Goal: Transaction & Acquisition: Purchase product/service

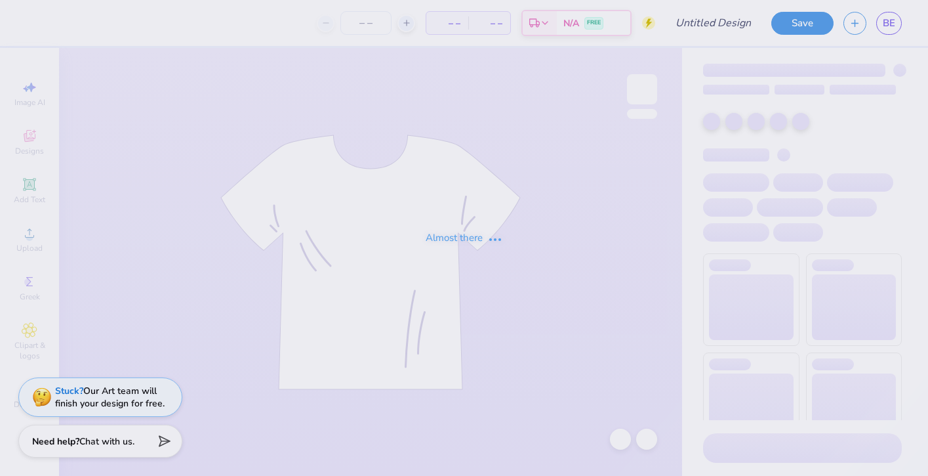
type input "[GEOGRAPHIC_DATA][US_STATE] : [PERSON_NAME]"
type input "12"
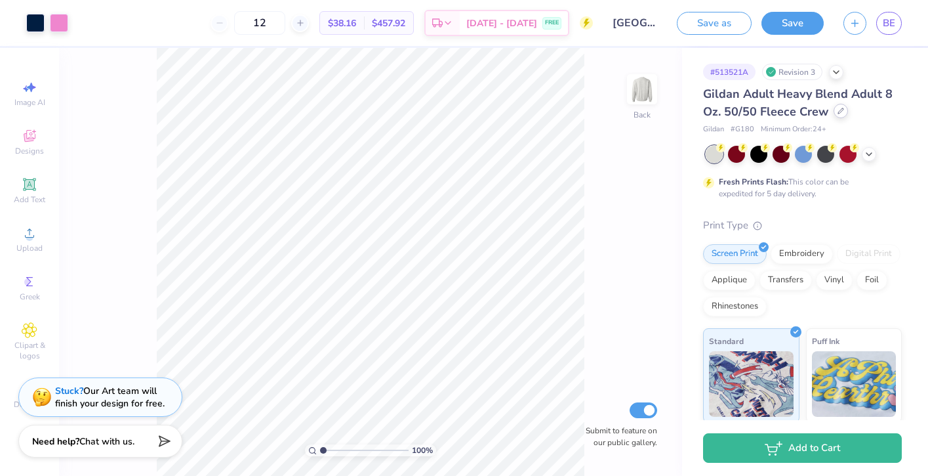
click at [838, 110] on icon at bounding box center [841, 111] width 7 height 7
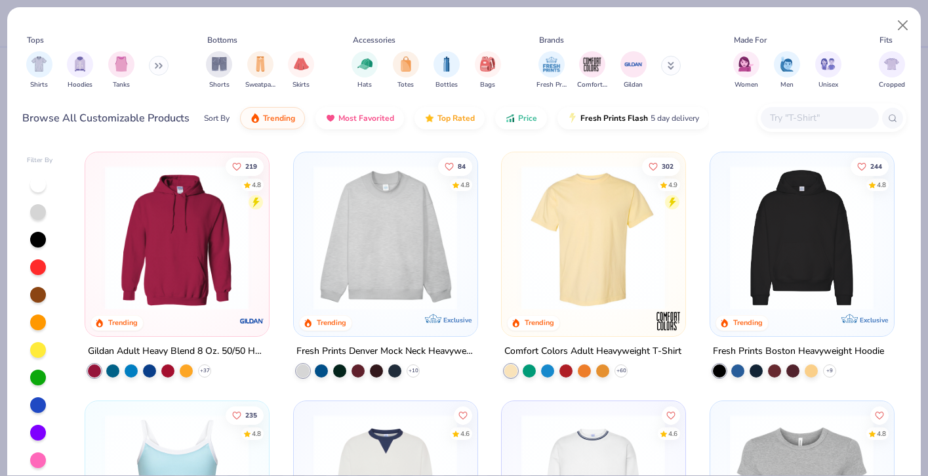
click at [226, 251] on img at bounding box center [176, 237] width 157 height 144
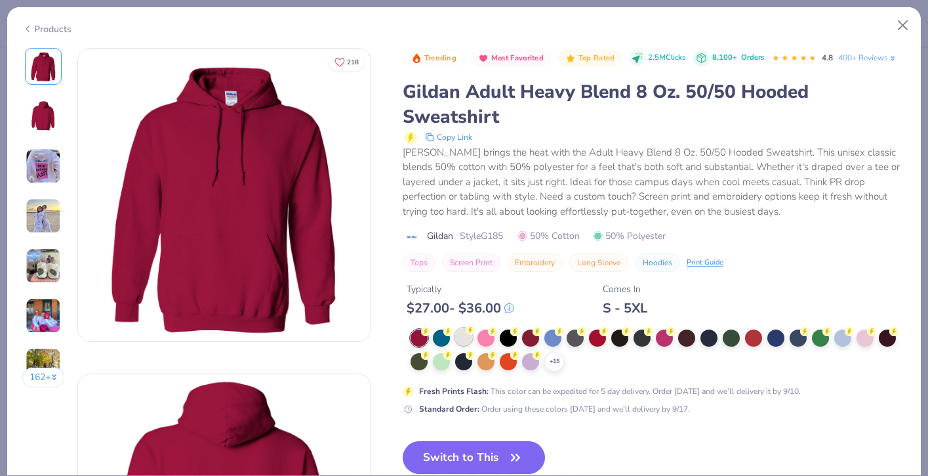
click at [468, 336] on div at bounding box center [463, 336] width 17 height 17
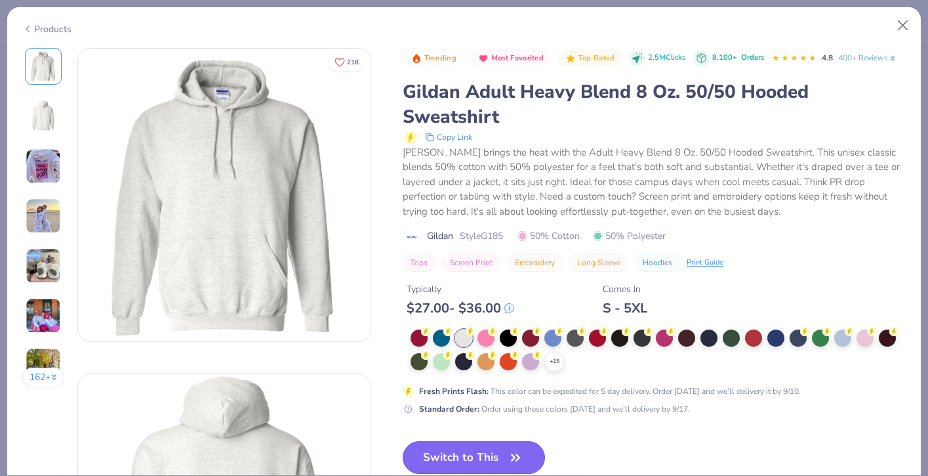
click at [461, 458] on button "Switch to This" at bounding box center [474, 457] width 142 height 33
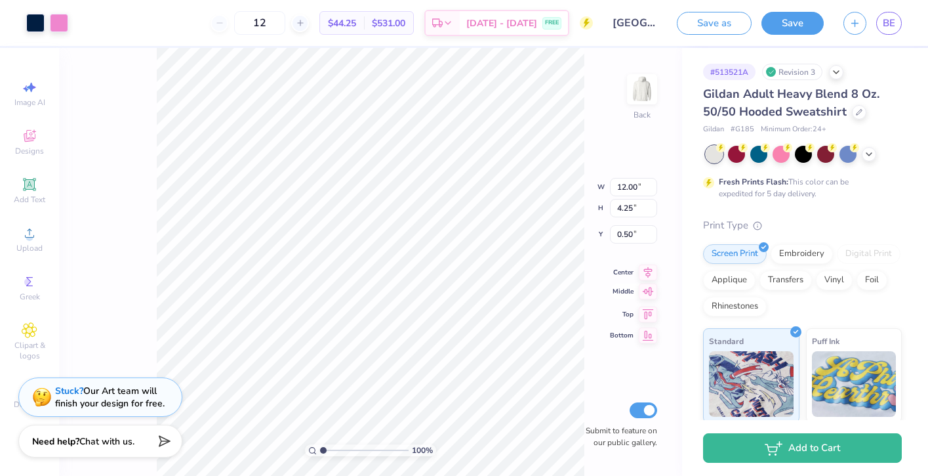
click at [652, 289] on icon at bounding box center [648, 291] width 18 height 16
click at [652, 257] on icon at bounding box center [648, 257] width 18 height 16
click at [652, 297] on icon at bounding box center [648, 299] width 18 height 16
type input "1.99"
type input "12.28"
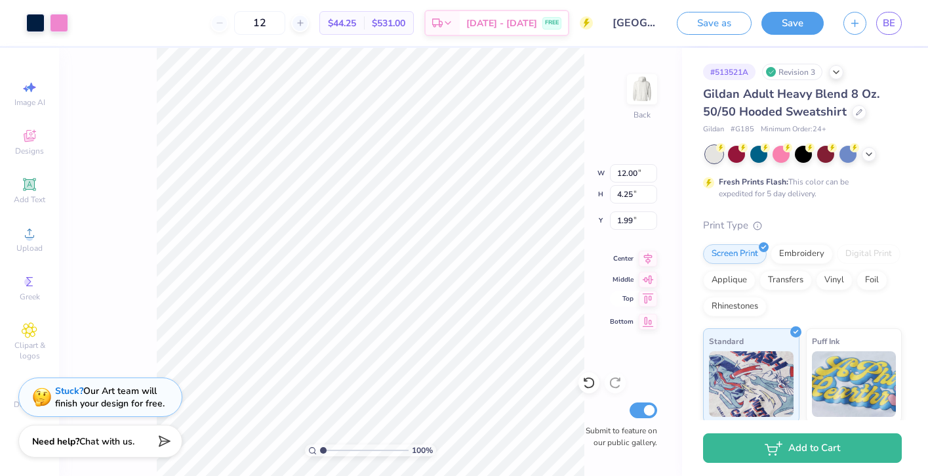
type input "4.34"
type input "2.01"
type input "12.66"
type input "4.48"
click at [646, 257] on icon at bounding box center [648, 257] width 18 height 16
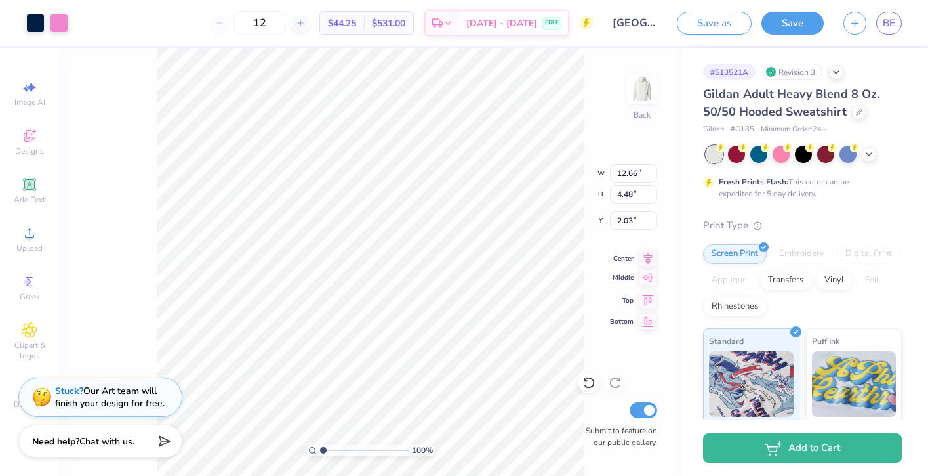
type input "2.40"
type input "13.13"
type input "4.64"
click at [646, 255] on icon at bounding box center [648, 256] width 9 height 11
type input "3.00"
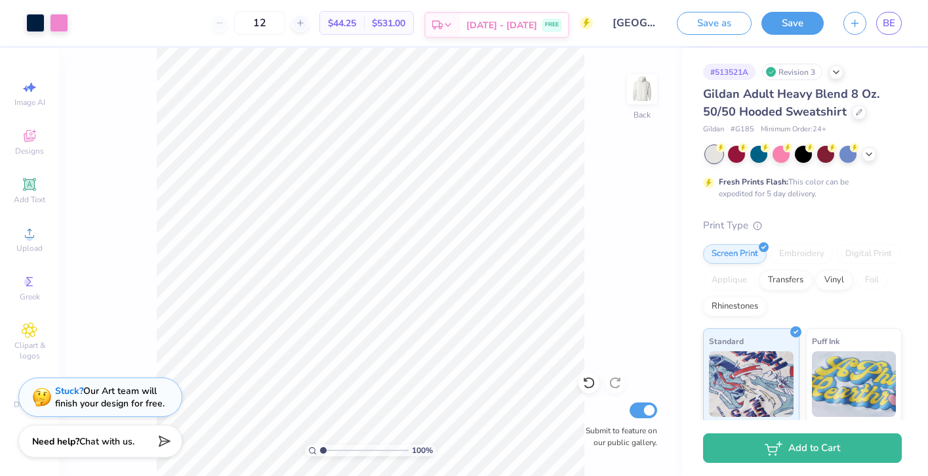
click at [558, 18] on div "[DATE] - [DATE] FREE" at bounding box center [514, 25] width 108 height 24
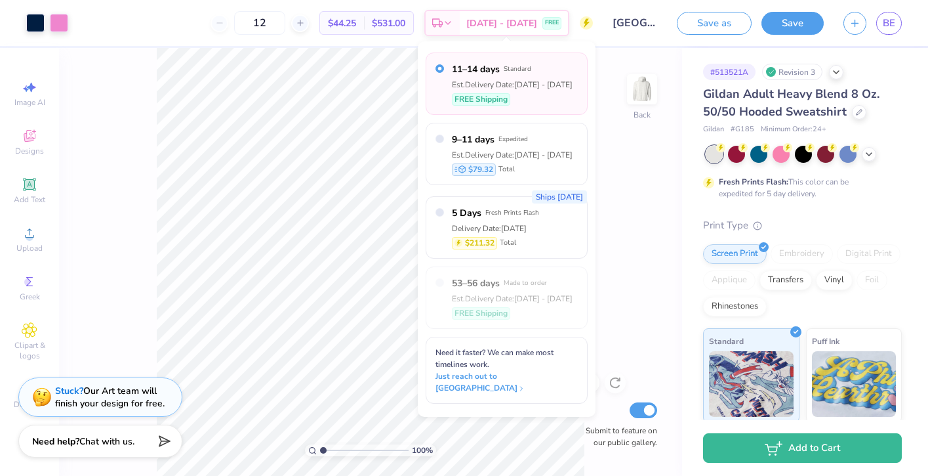
click at [617, 213] on div "100 % Back Submit to feature on our public gallery." at bounding box center [370, 262] width 623 height 428
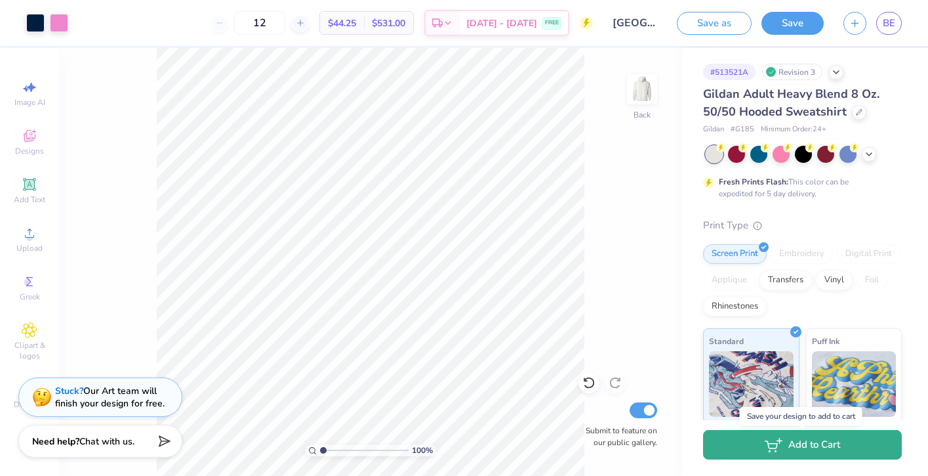
click at [776, 455] on button "Add to Cart" at bounding box center [802, 445] width 199 height 30
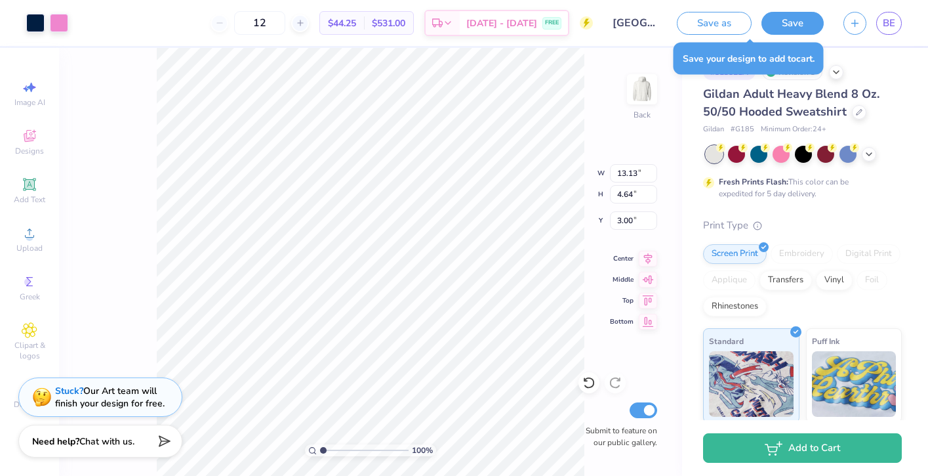
type input "2.61"
click at [641, 253] on icon at bounding box center [648, 257] width 18 height 16
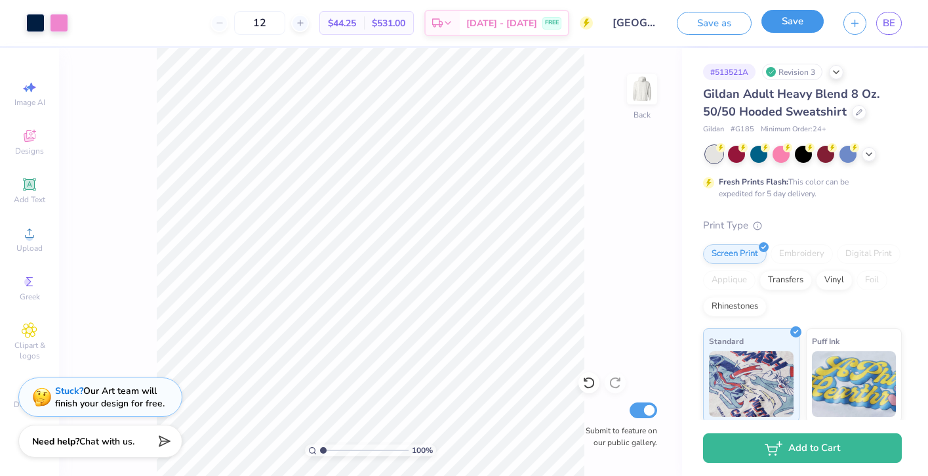
click at [805, 28] on button "Save" at bounding box center [793, 21] width 62 height 23
click at [890, 27] on span "BE" at bounding box center [889, 23] width 12 height 15
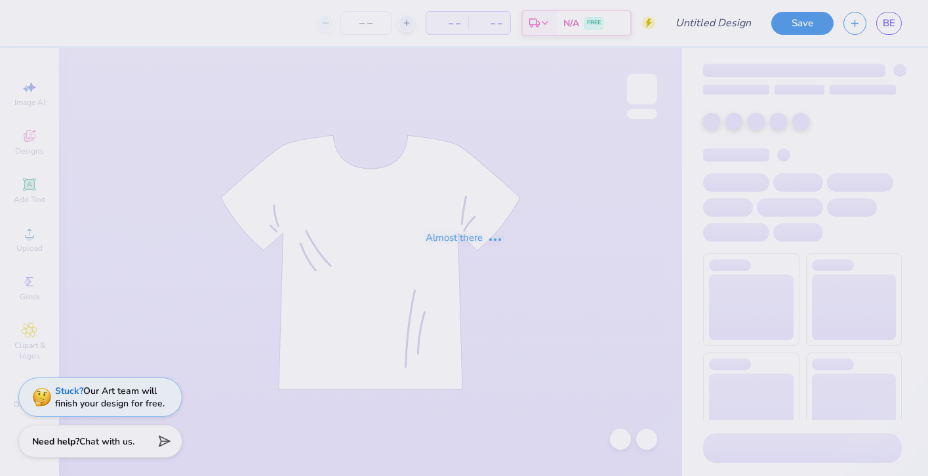
type input "[GEOGRAPHIC_DATA][US_STATE] : [PERSON_NAME]"
type input "12"
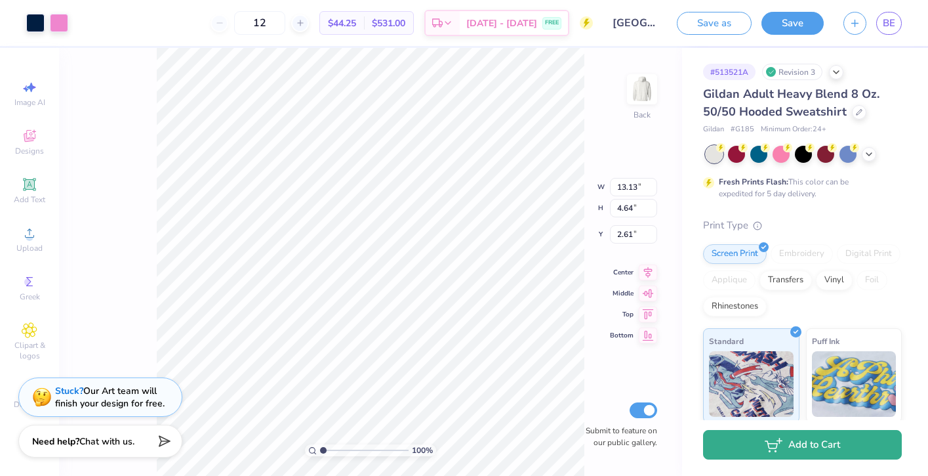
click at [772, 434] on button "Add to Cart" at bounding box center [802, 445] width 199 height 30
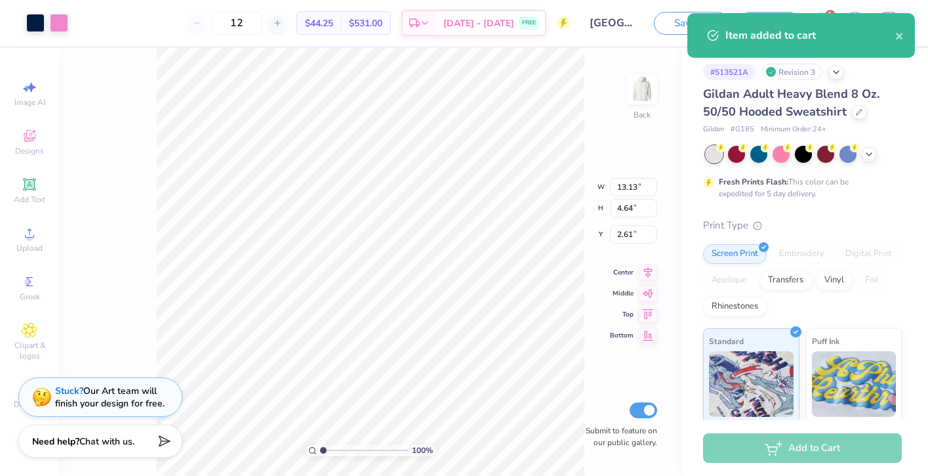
click at [790, 31] on div "Item added to cart" at bounding box center [811, 36] width 170 height 16
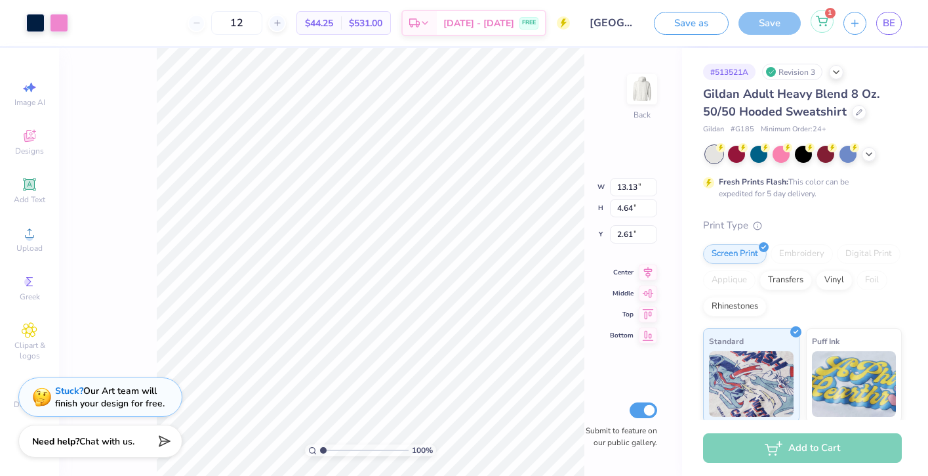
click at [823, 18] on icon at bounding box center [822, 19] width 11 height 7
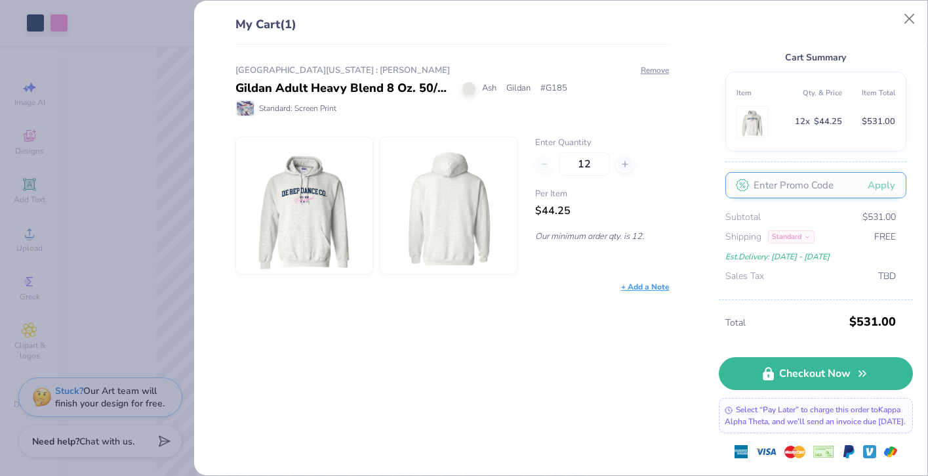
scroll to position [26, 0]
click at [910, 18] on button "Close" at bounding box center [910, 19] width 25 height 25
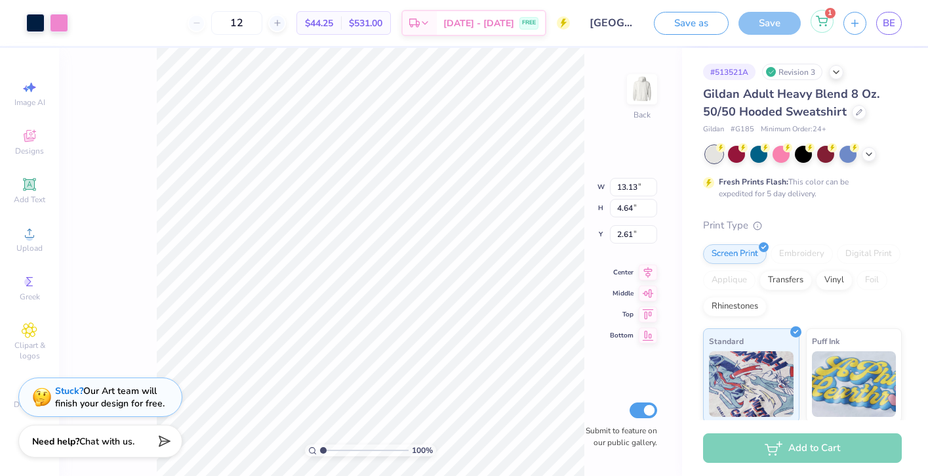
click at [816, 20] on icon at bounding box center [822, 21] width 12 height 10
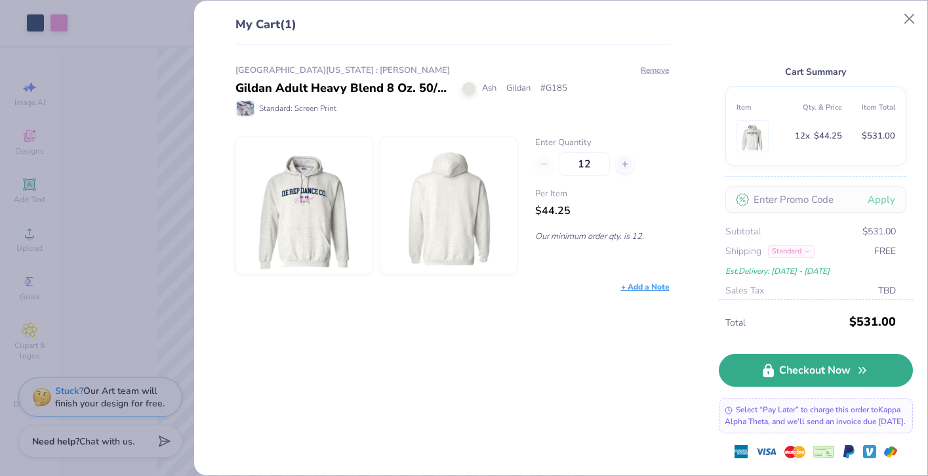
click at [782, 357] on link "Checkout Now" at bounding box center [816, 370] width 194 height 33
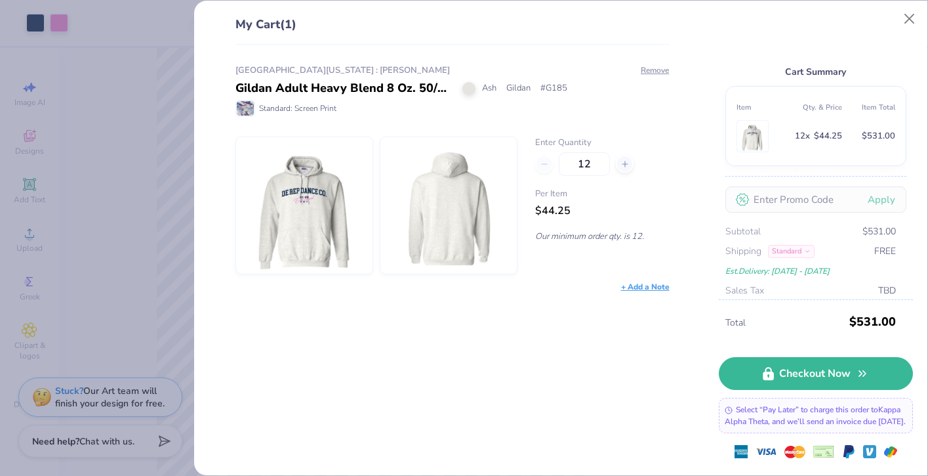
click at [150, 249] on div "My Cart (1) University of Delaware : Bridget Ednie Gildan Adult Heavy Blend 8 O…" at bounding box center [464, 238] width 928 height 476
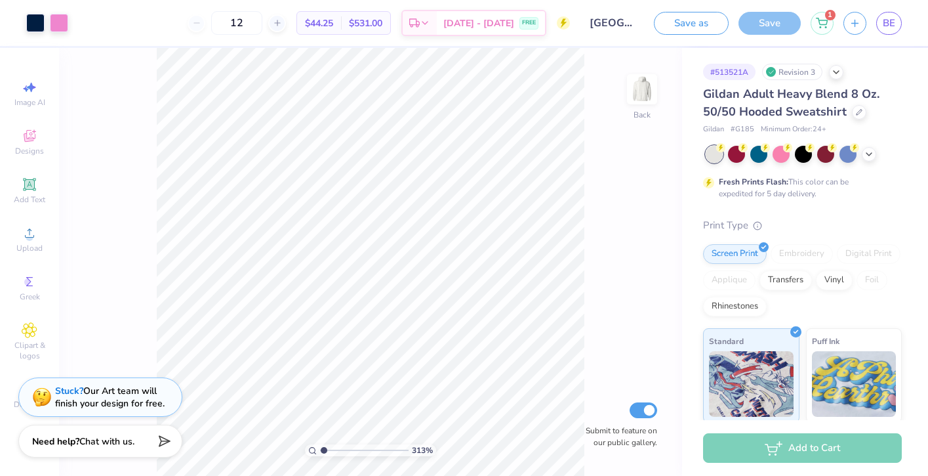
type input "1"
drag, startPoint x: 324, startPoint y: 449, endPoint x: 317, endPoint y: 445, distance: 8.2
click at [317, 445] on div "100 %" at bounding box center [370, 450] width 131 height 12
click at [820, 16] on icon at bounding box center [822, 21] width 12 height 10
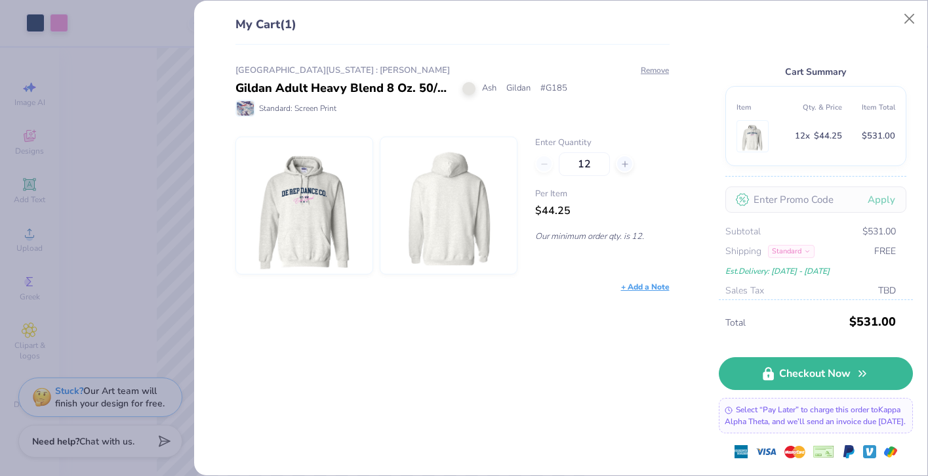
click at [50, 366] on div "My Cart (1) University of Delaware : Bridget Ednie Gildan Adult Heavy Blend 8 O…" at bounding box center [464, 238] width 928 height 476
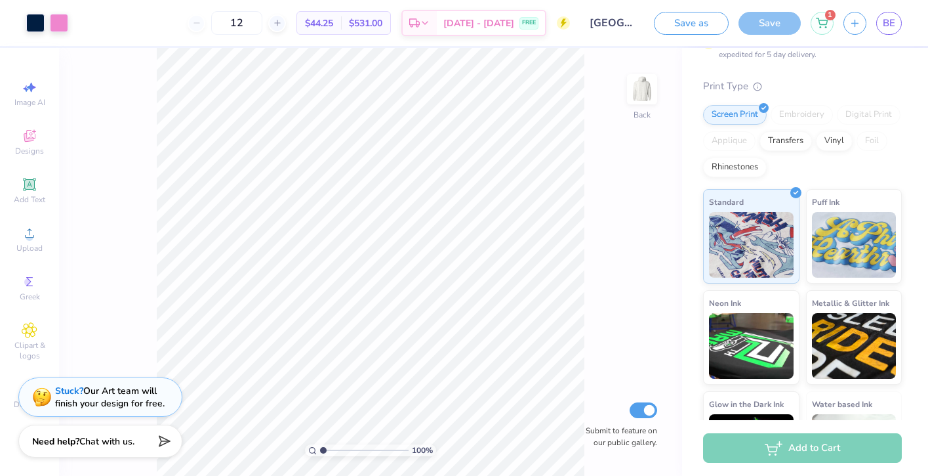
scroll to position [205, 0]
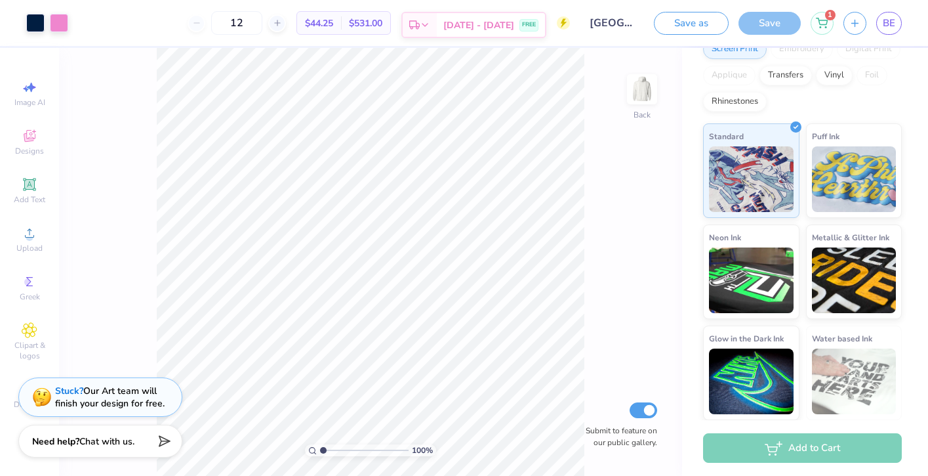
click at [488, 26] on span "[DATE] - [DATE]" at bounding box center [479, 25] width 71 height 14
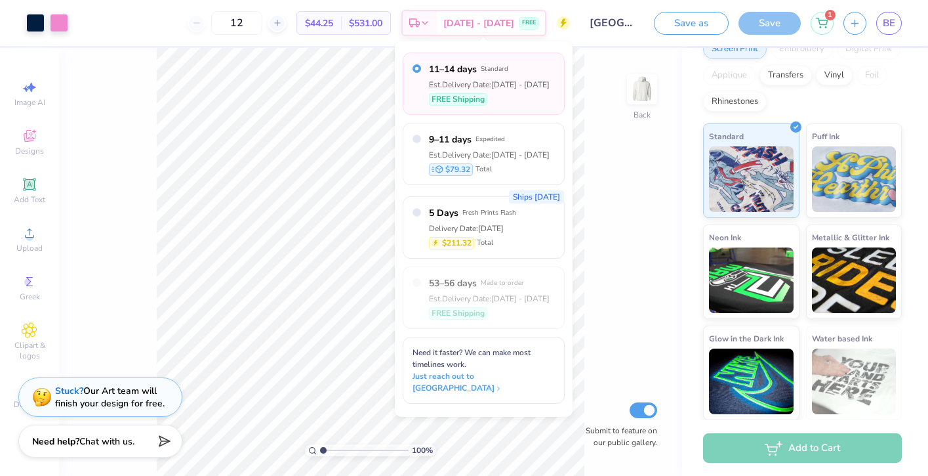
click at [612, 234] on div "100 % Back Submit to feature on our public gallery." at bounding box center [370, 262] width 623 height 428
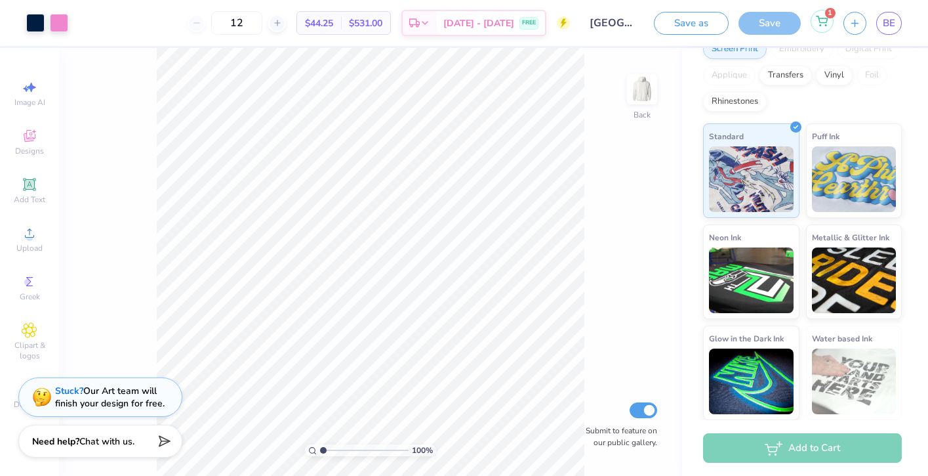
click at [820, 30] on div "1" at bounding box center [822, 21] width 23 height 23
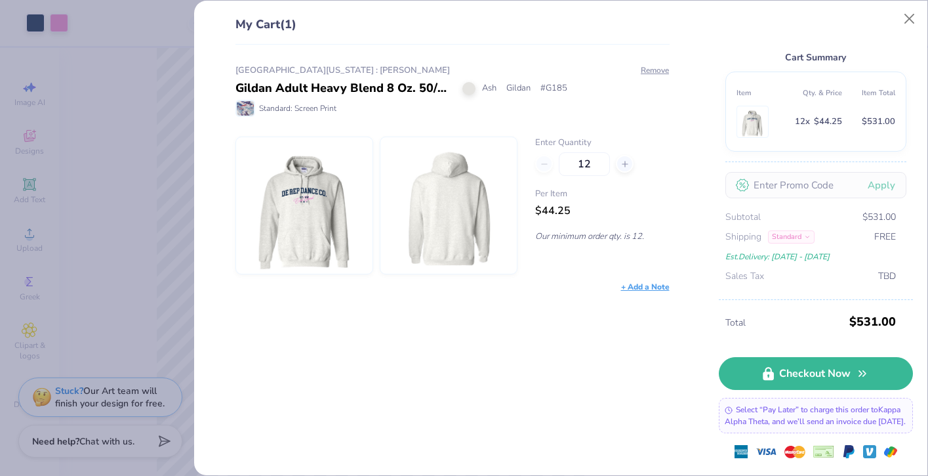
scroll to position [26, 0]
click at [910, 21] on button "Close" at bounding box center [910, 19] width 25 height 25
